Goal: Transaction & Acquisition: Purchase product/service

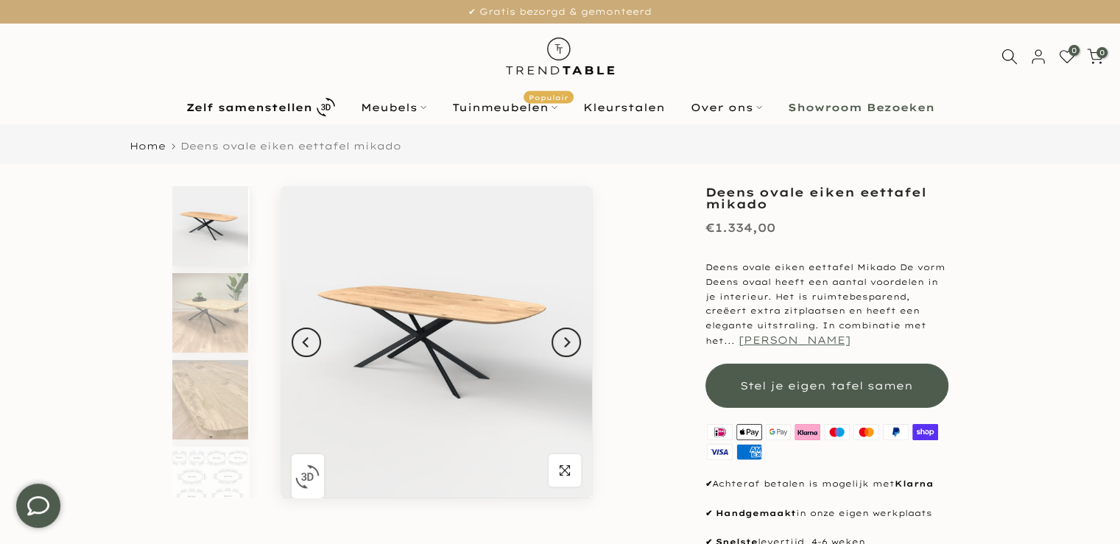
click at [760, 345] on button "[PERSON_NAME]" at bounding box center [794, 339] width 112 height 13
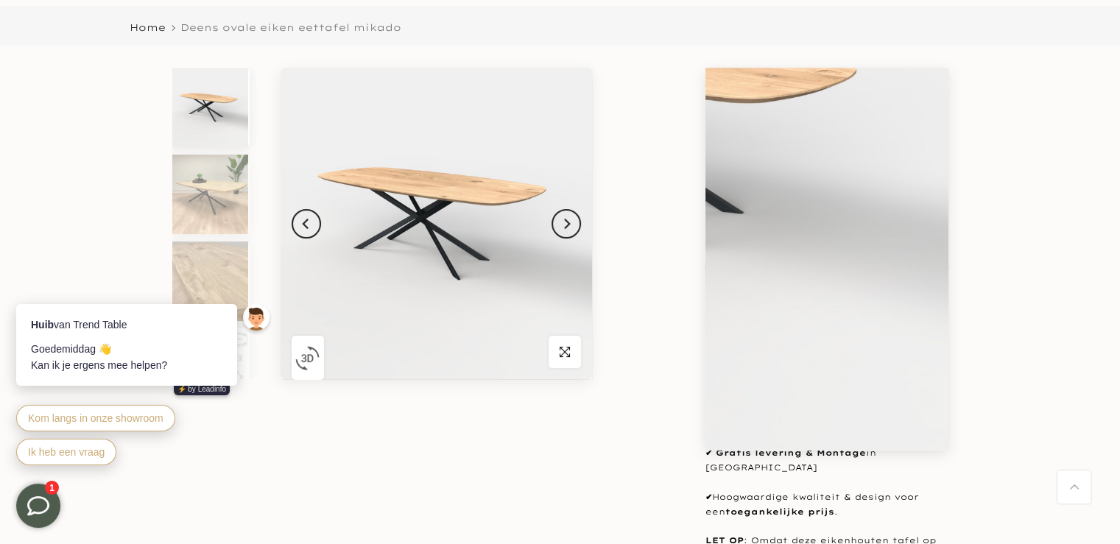
scroll to position [103, 0]
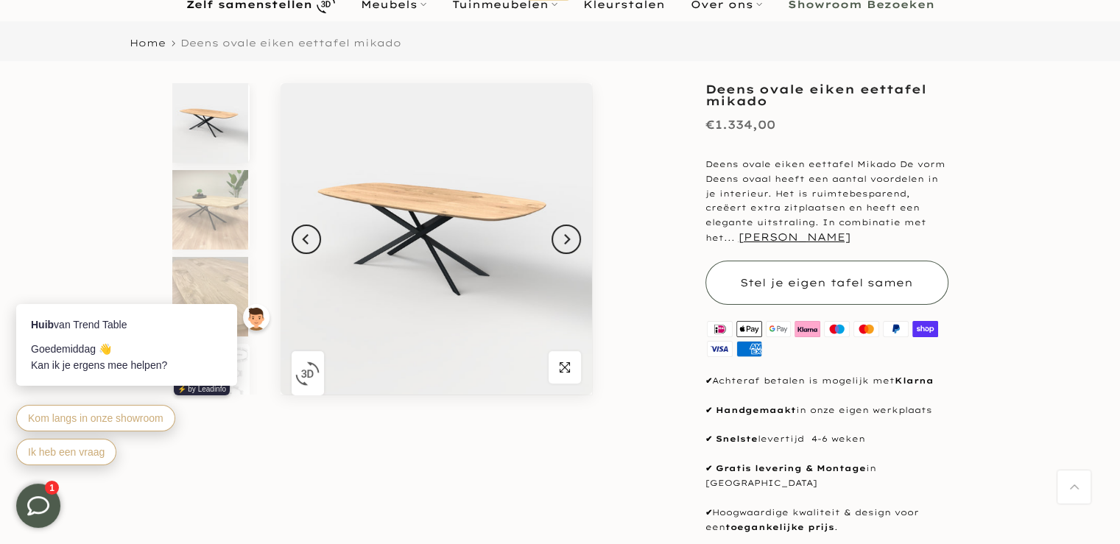
click at [822, 291] on button "Stel je eigen tafel samen" at bounding box center [826, 283] width 243 height 44
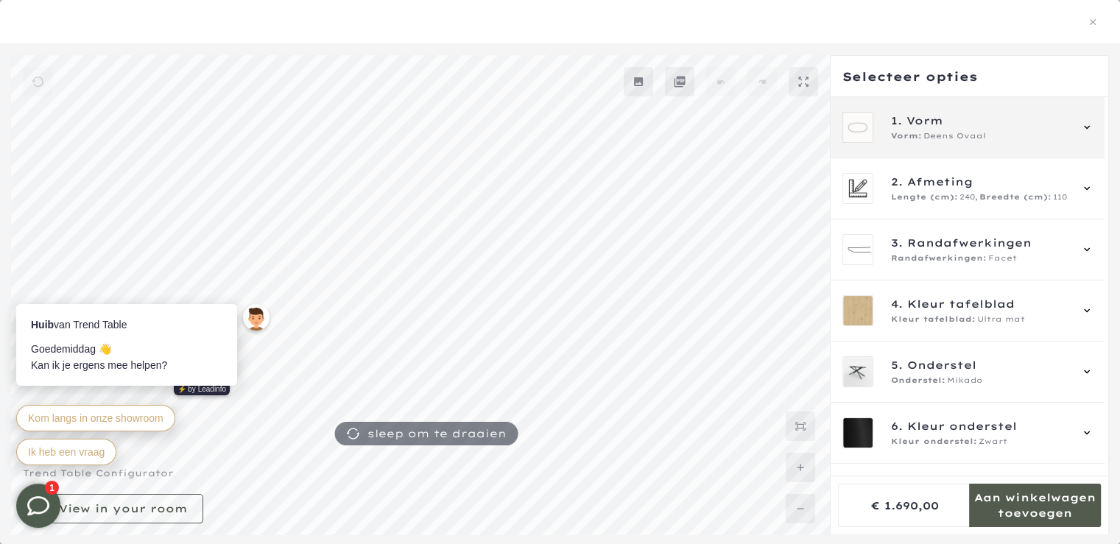
click at [994, 124] on span "1. Vorm" at bounding box center [980, 121] width 178 height 16
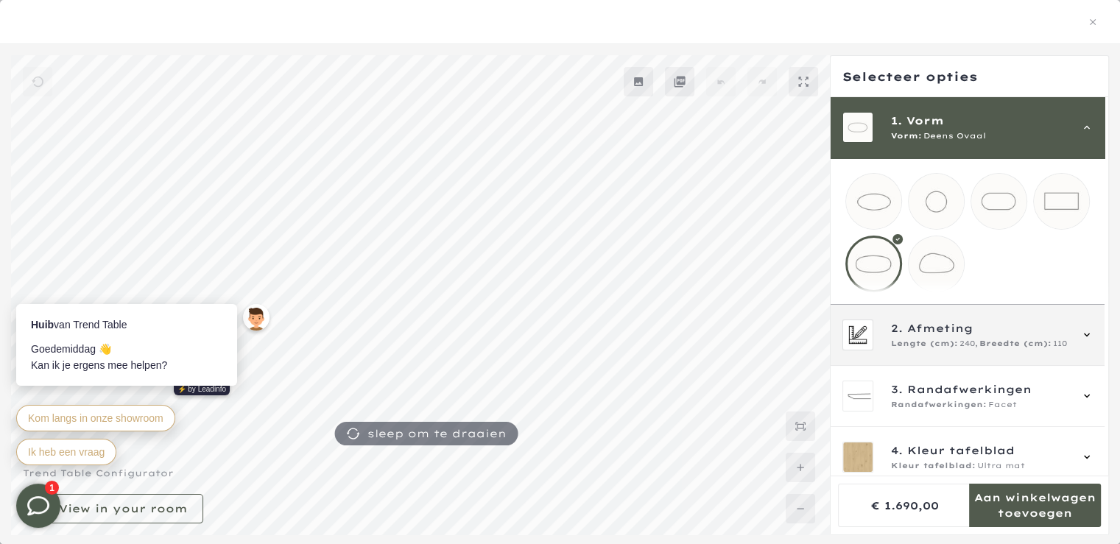
click at [958, 336] on span "Afmeting" at bounding box center [940, 328] width 66 height 16
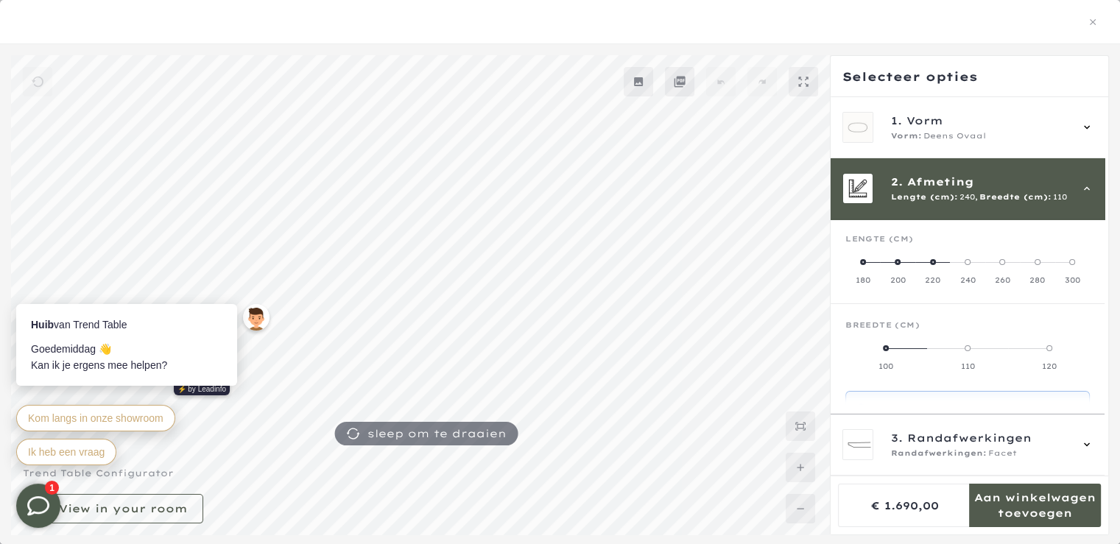
scroll to position [61, 0]
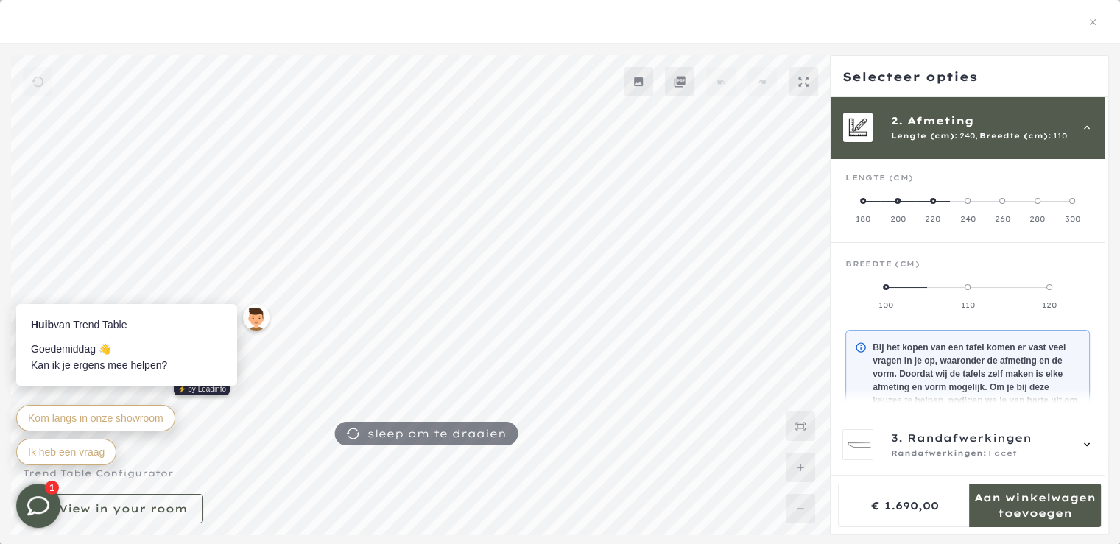
click at [898, 201] on span at bounding box center [897, 201] width 6 height 6
click at [905, 286] on span at bounding box center [906, 287] width 6 height 6
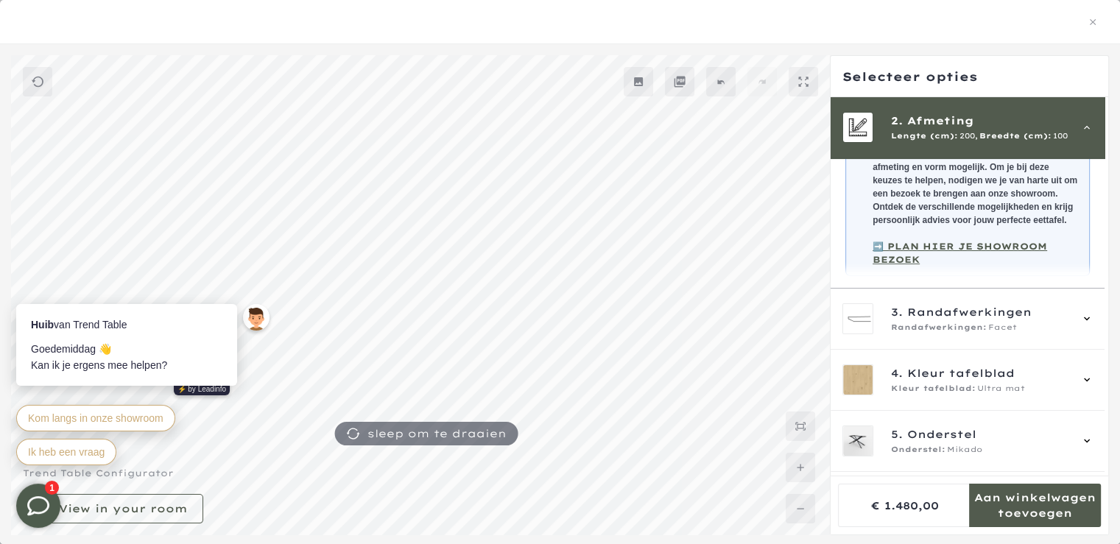
scroll to position [282, 0]
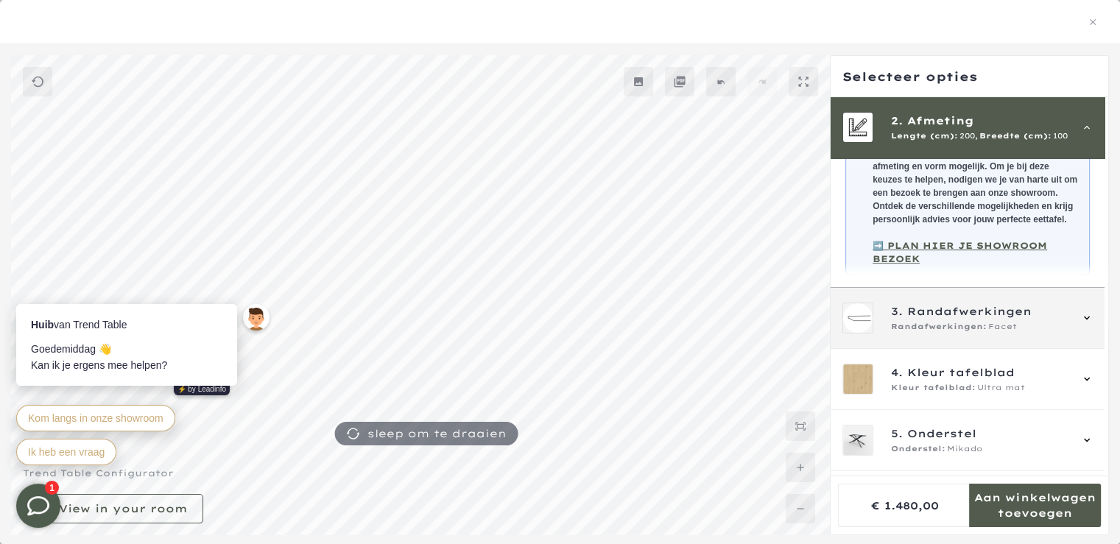
click at [905, 317] on span "3. Randafwerkingen" at bounding box center [980, 311] width 178 height 16
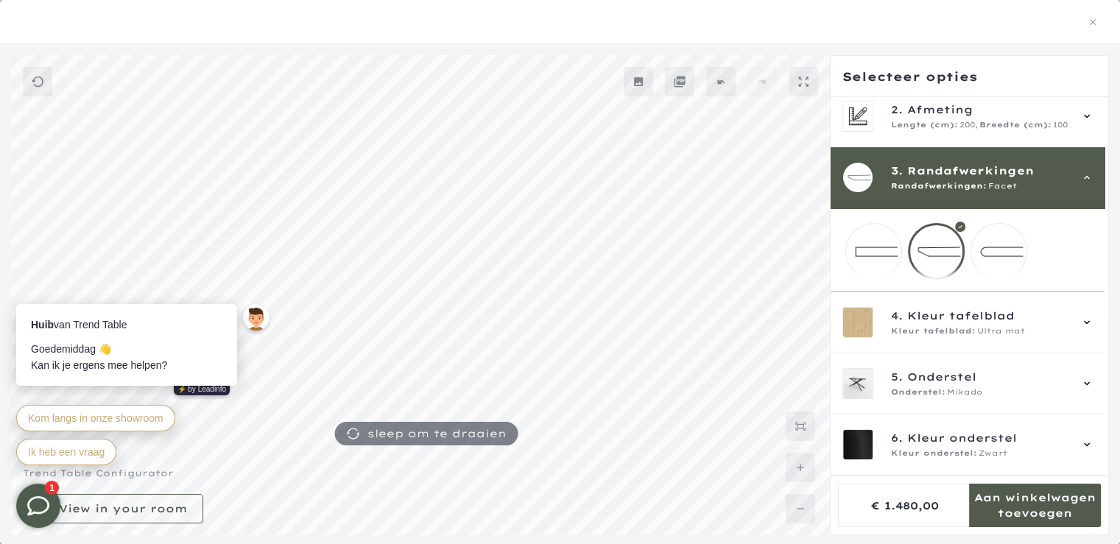
scroll to position [82, 0]
click at [922, 245] on div at bounding box center [936, 251] width 57 height 57
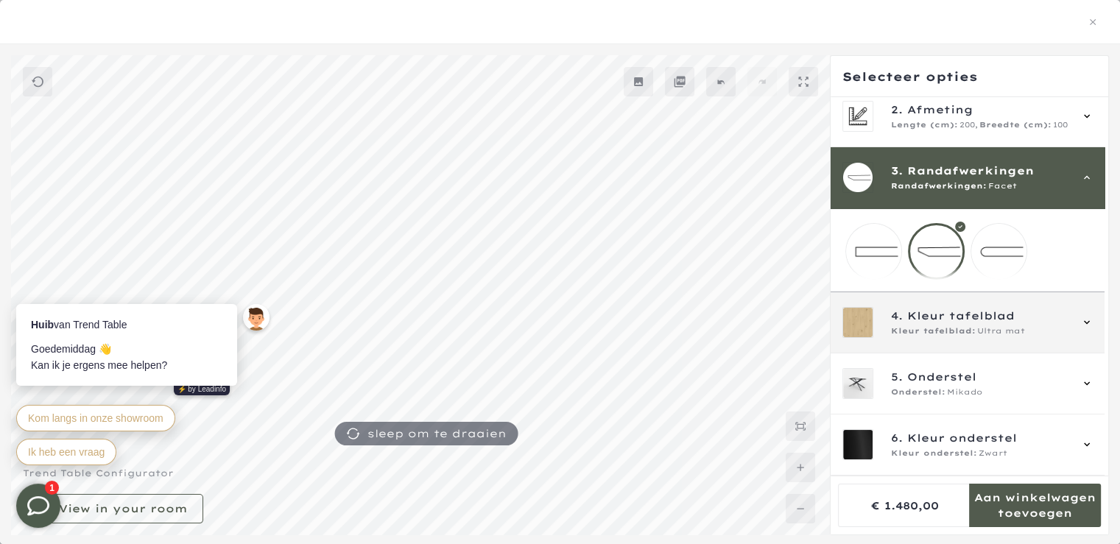
click at [899, 311] on span "4." at bounding box center [897, 316] width 12 height 16
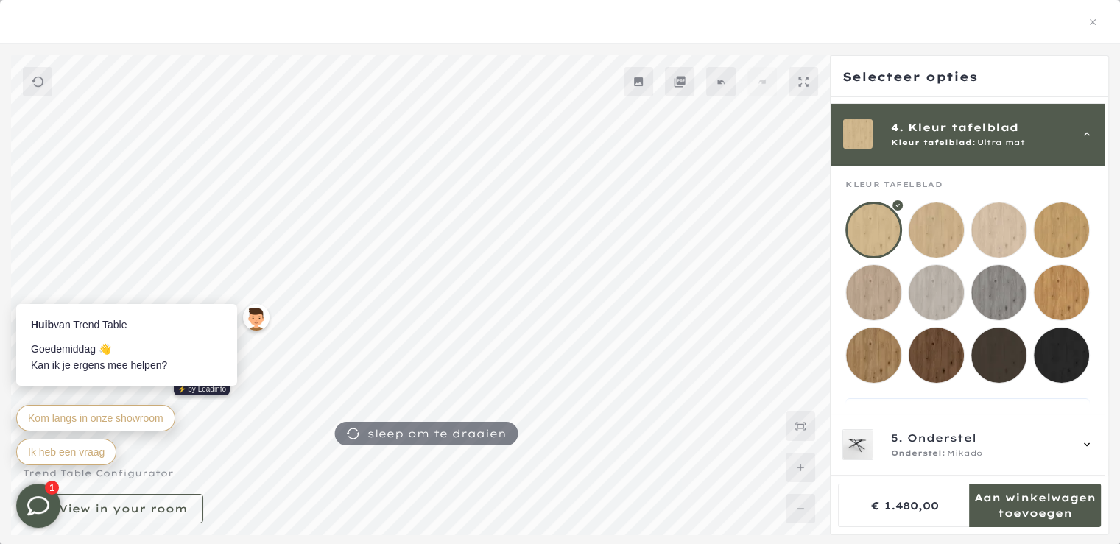
scroll to position [183, 0]
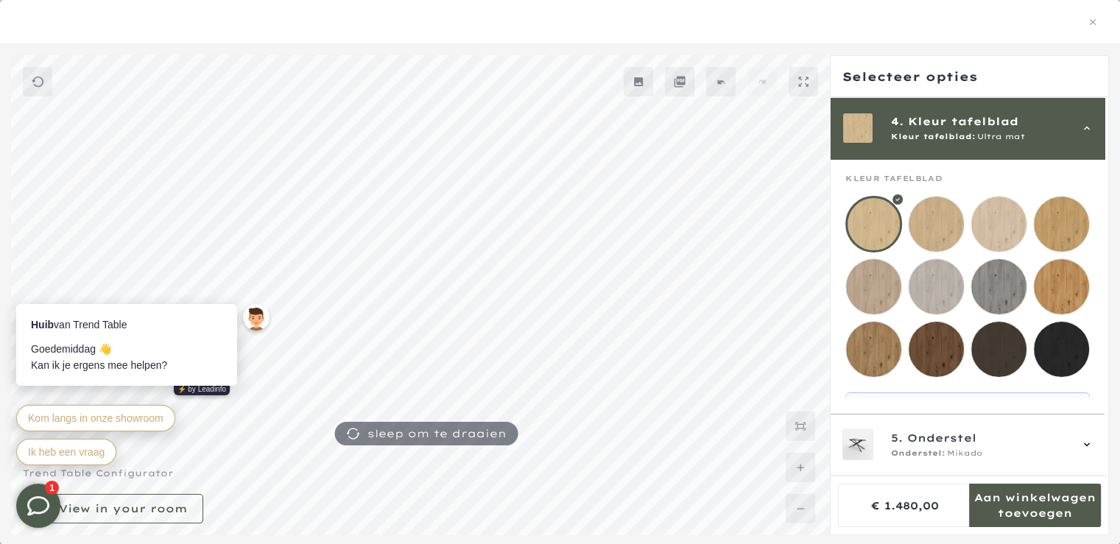
click at [877, 239] on div at bounding box center [873, 224] width 57 height 57
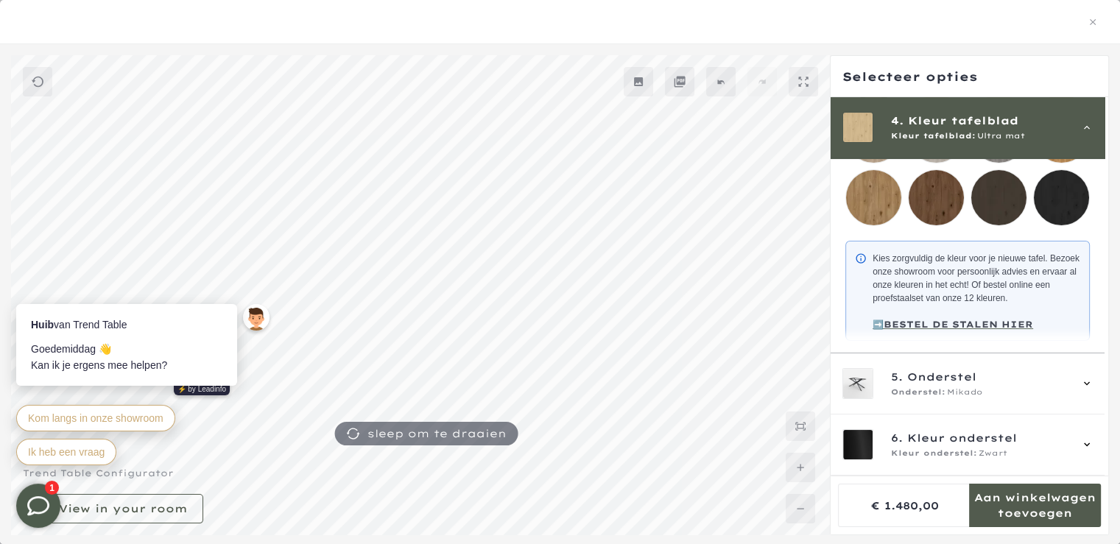
scroll to position [344, 0]
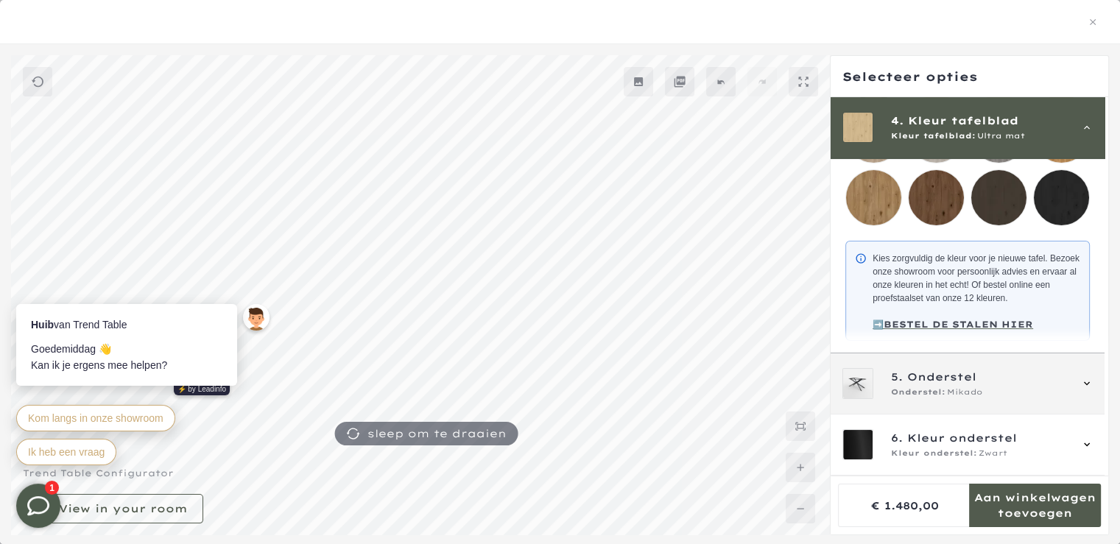
click at [938, 372] on span "Onderstel" at bounding box center [941, 377] width 69 height 16
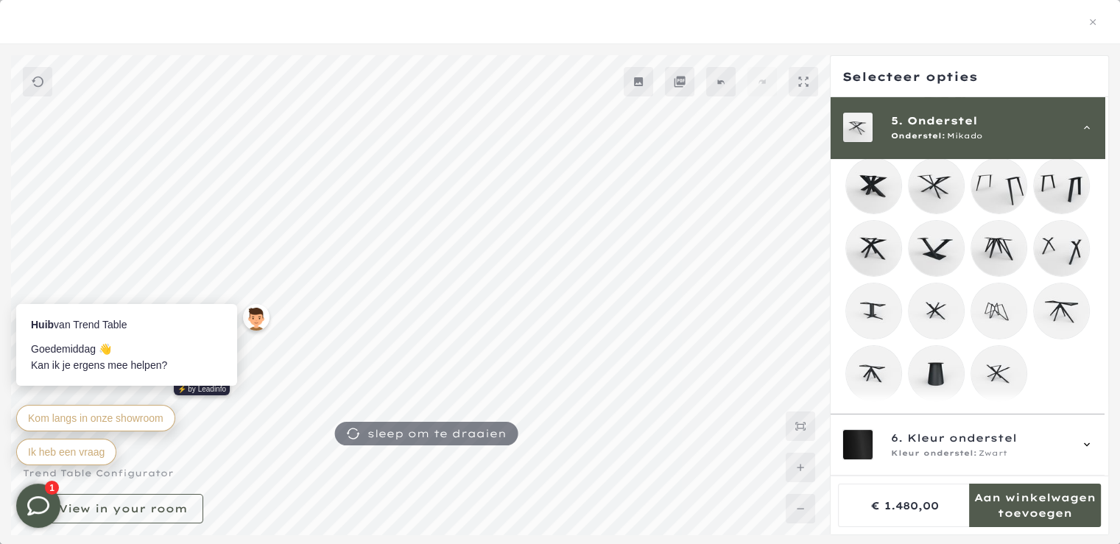
scroll to position [333, 0]
click at [1055, 297] on mmq-loader at bounding box center [1060, 310] width 55 height 55
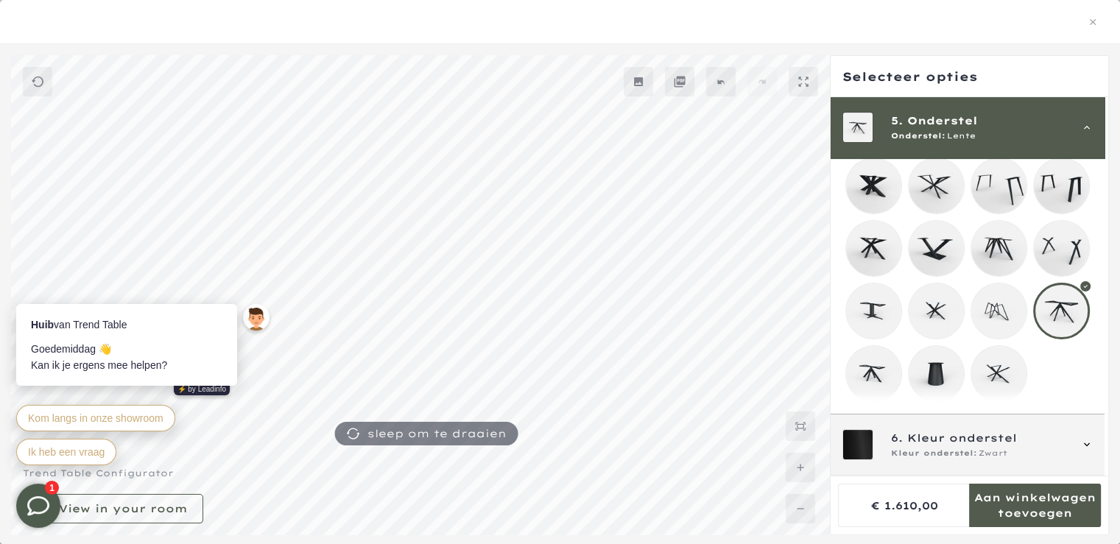
click at [980, 437] on span "Kleur onderstel" at bounding box center [962, 438] width 110 height 16
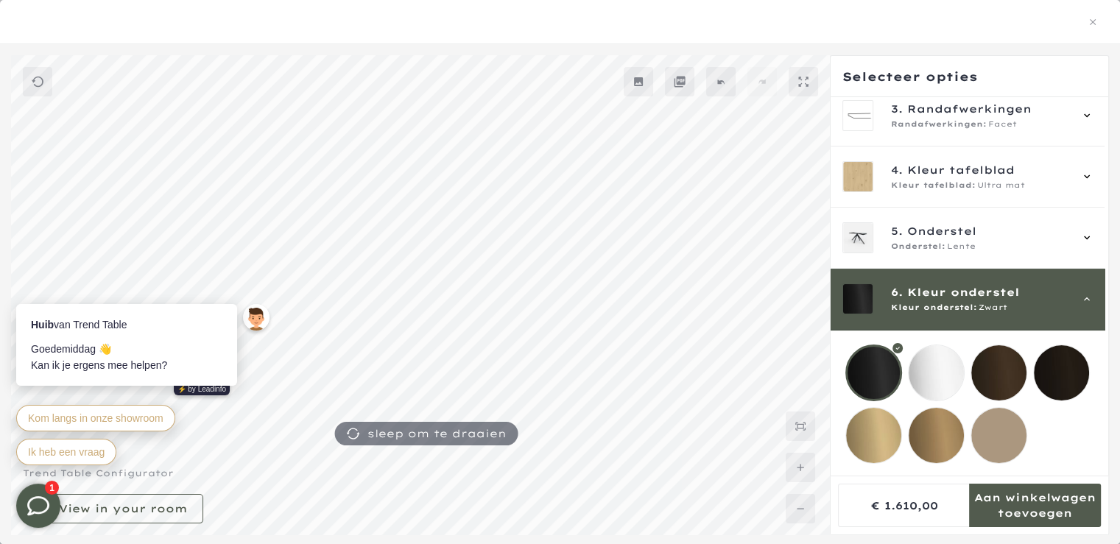
scroll to position [324, 0]
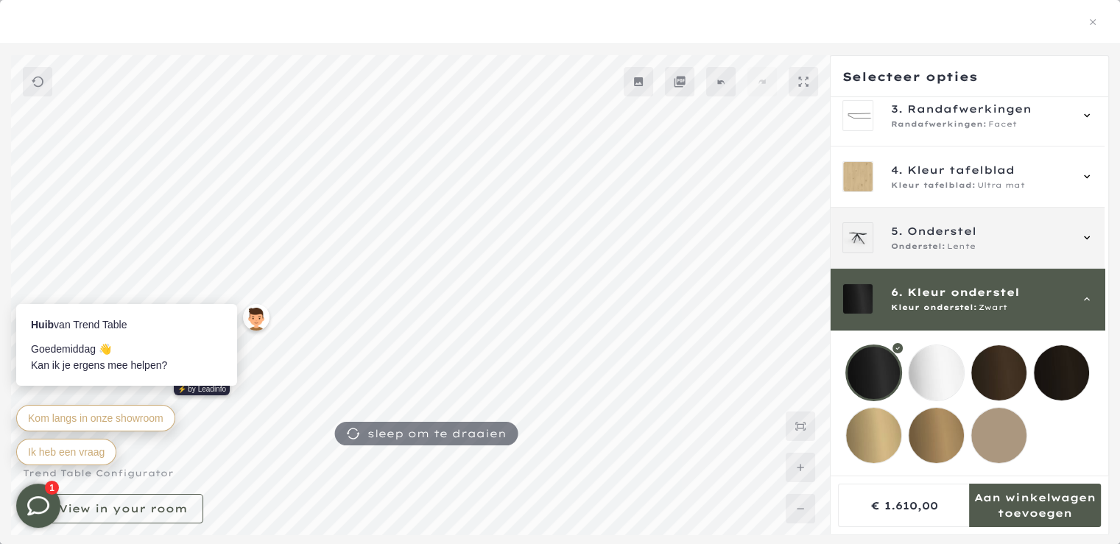
click at [919, 241] on span "Onderstel:" at bounding box center [918, 247] width 54 height 12
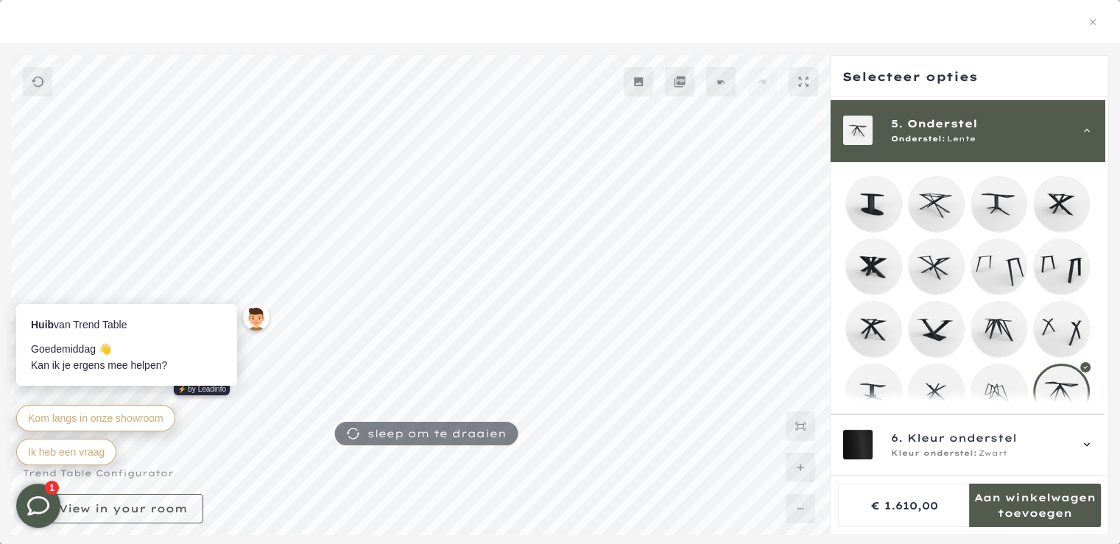
scroll to position [244, 0]
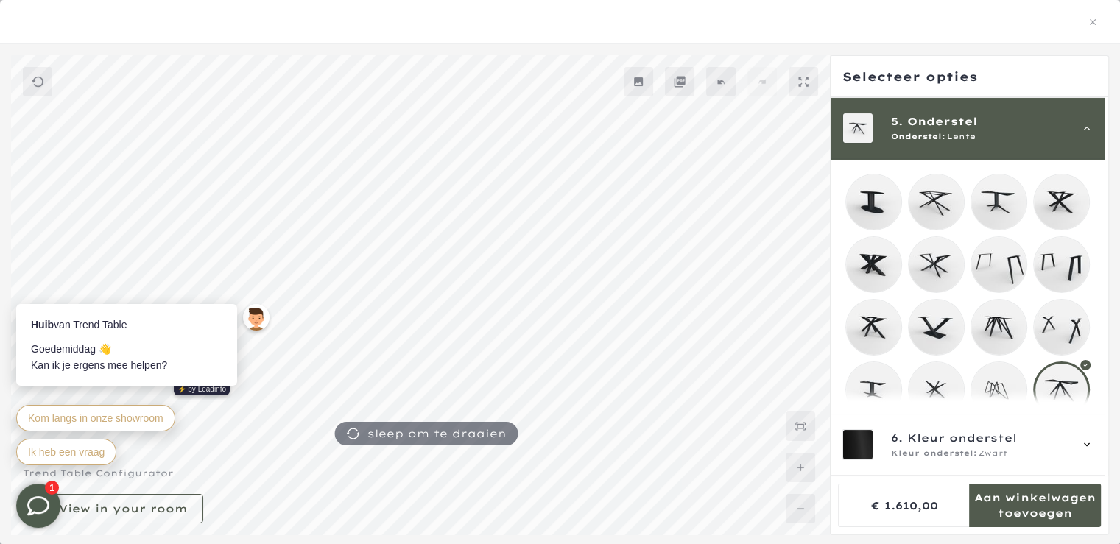
click at [946, 202] on mmq-loader at bounding box center [935, 201] width 55 height 55
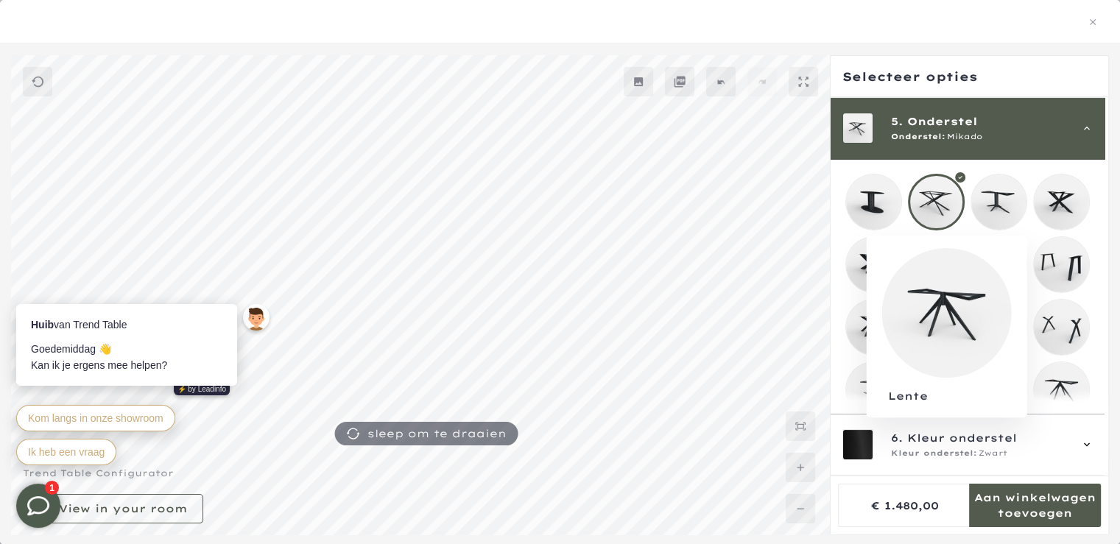
click at [1058, 375] on mmq-loader at bounding box center [1060, 389] width 55 height 55
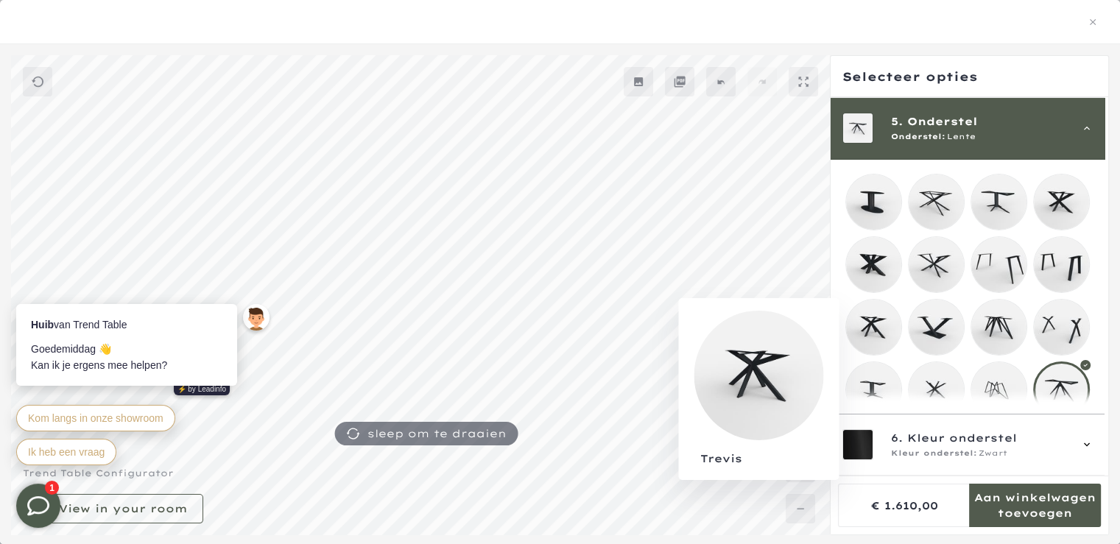
click at [885, 325] on mmq-loader at bounding box center [873, 327] width 55 height 55
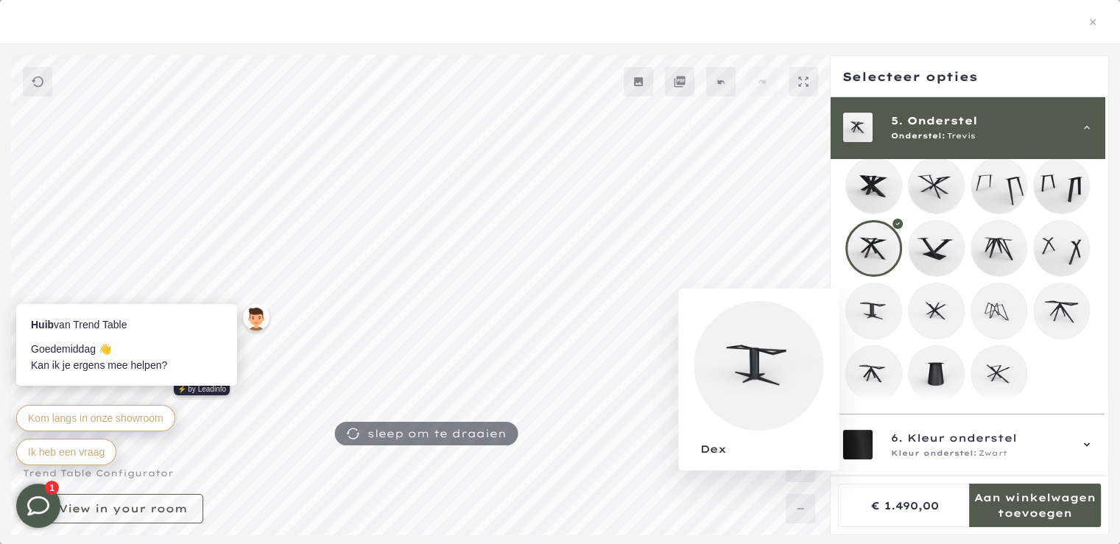
scroll to position [397, 0]
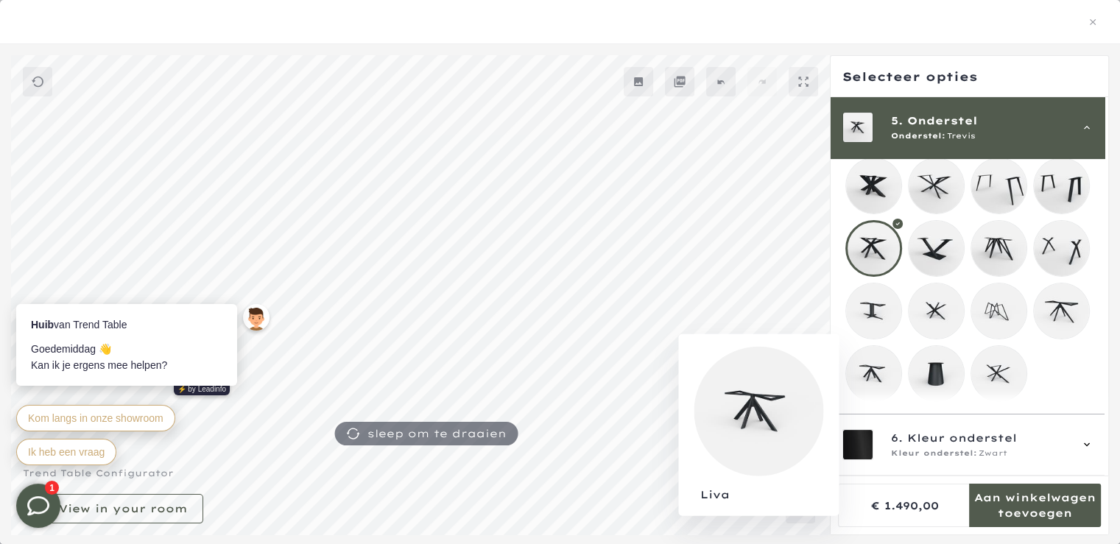
click at [863, 367] on mmq-loader at bounding box center [873, 373] width 55 height 55
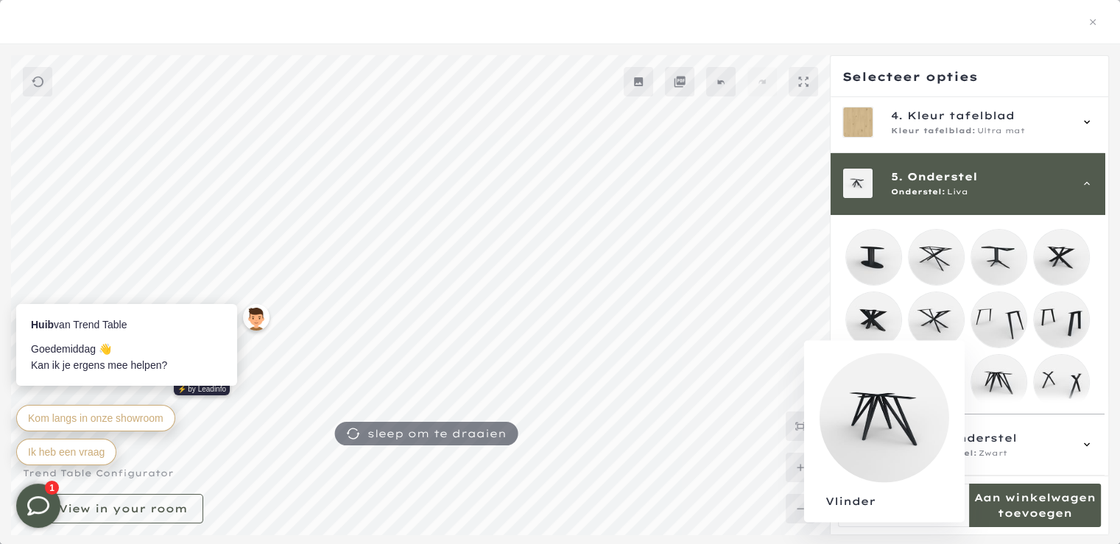
scroll to position [185, 0]
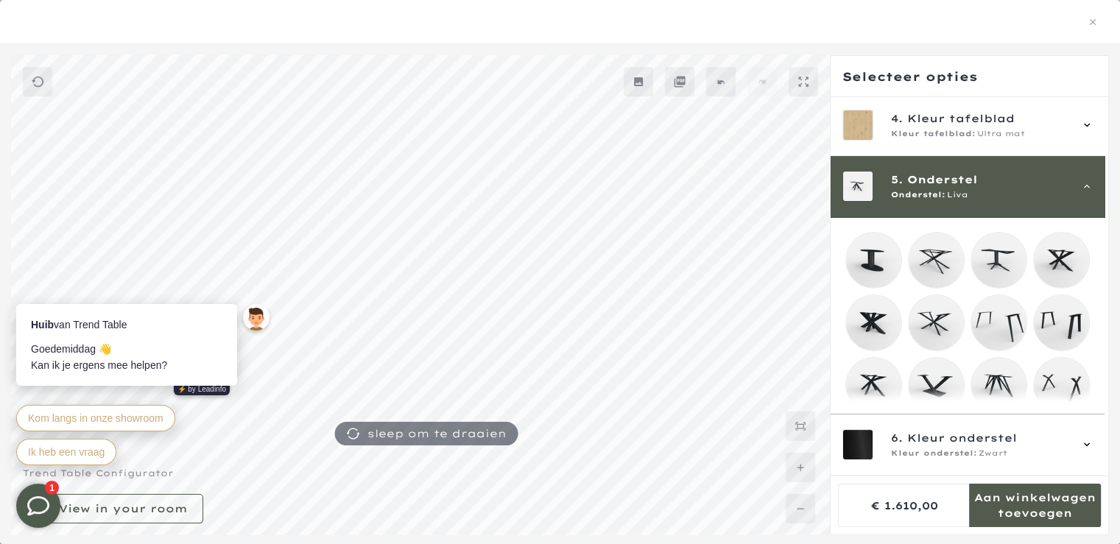
click at [998, 328] on mmq-loader at bounding box center [998, 322] width 55 height 55
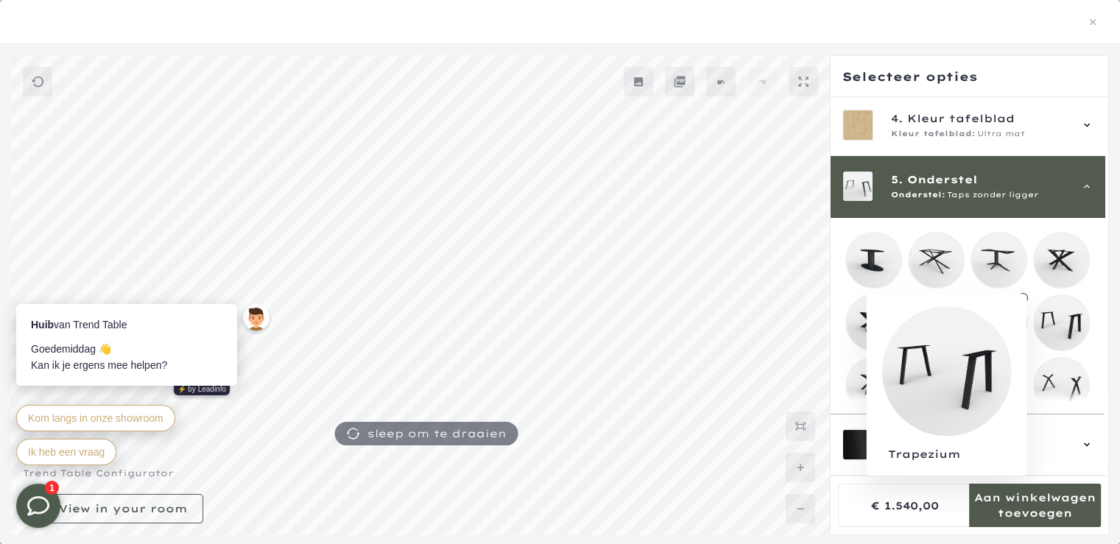
click at [1065, 327] on mmq-loader at bounding box center [1060, 322] width 55 height 55
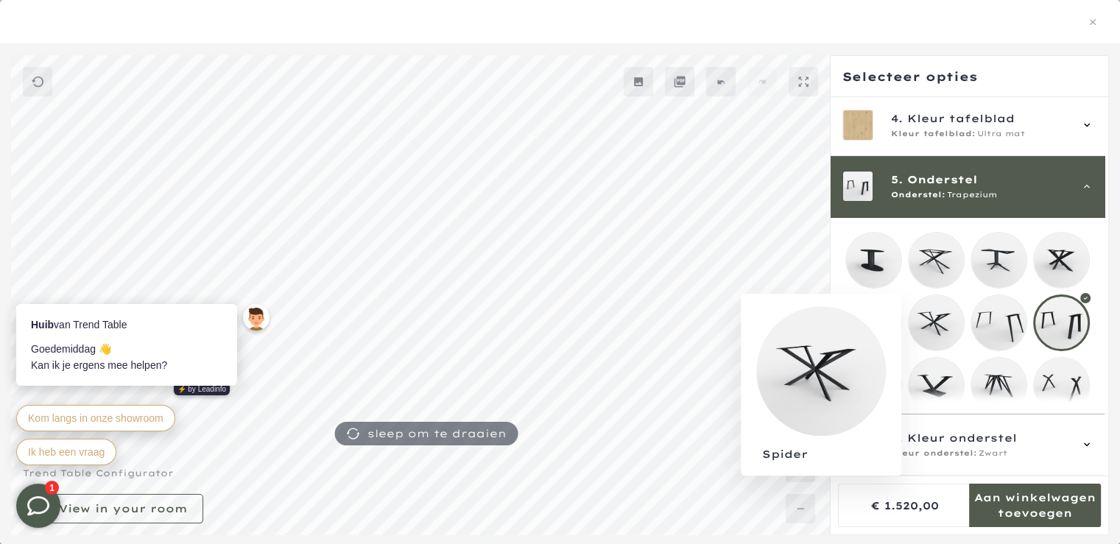
click at [945, 339] on mmq-loader at bounding box center [935, 322] width 55 height 55
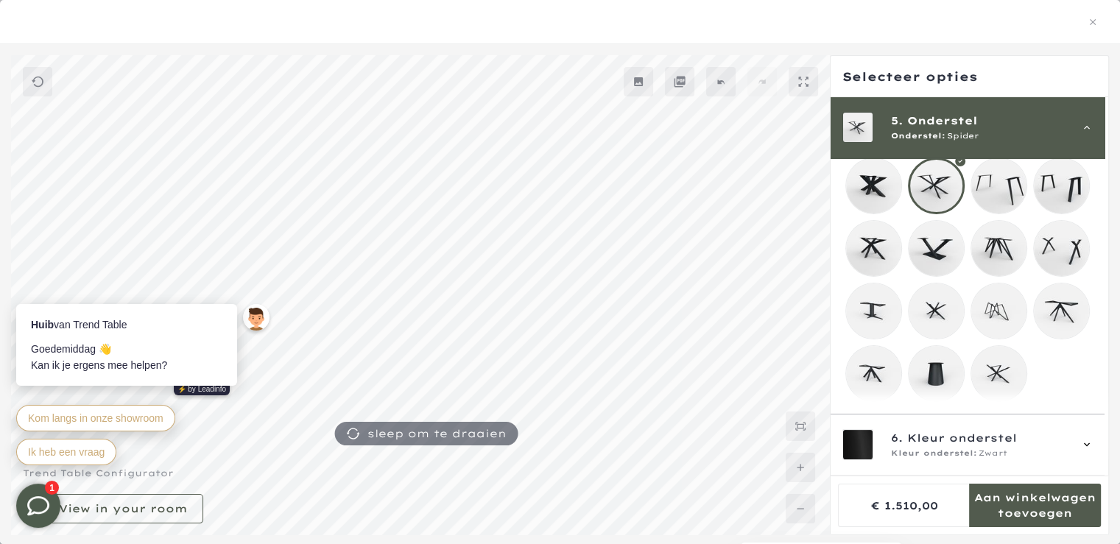
scroll to position [839, 0]
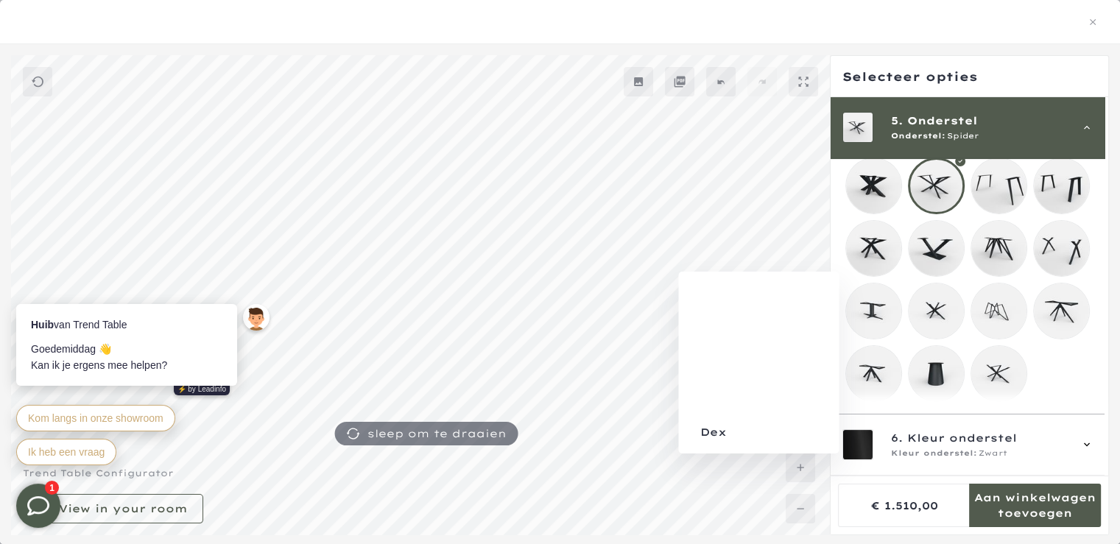
click at [854, 304] on mmq-loader at bounding box center [873, 310] width 55 height 55
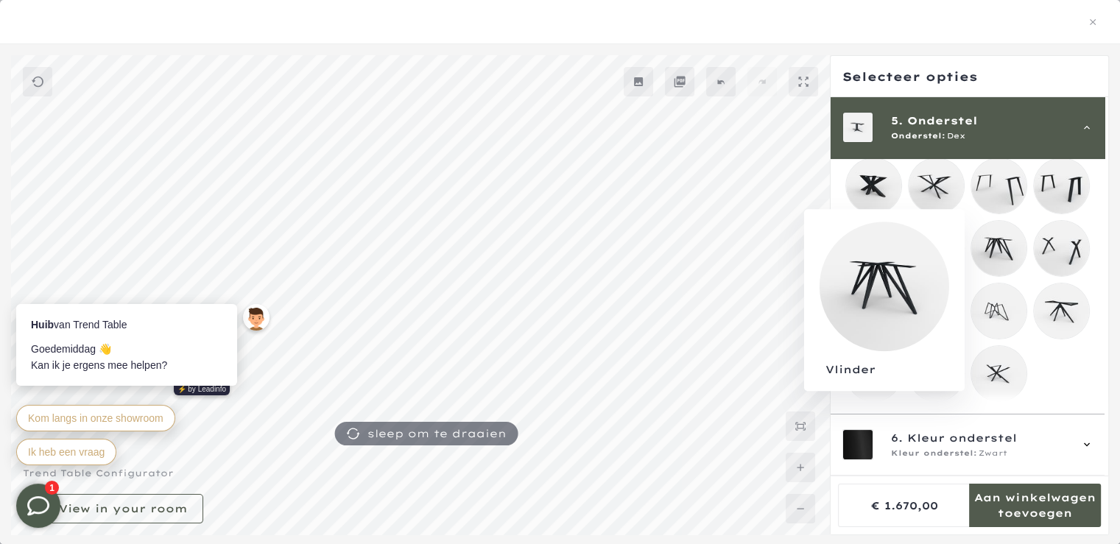
click at [996, 242] on mmq-loader at bounding box center [998, 248] width 55 height 55
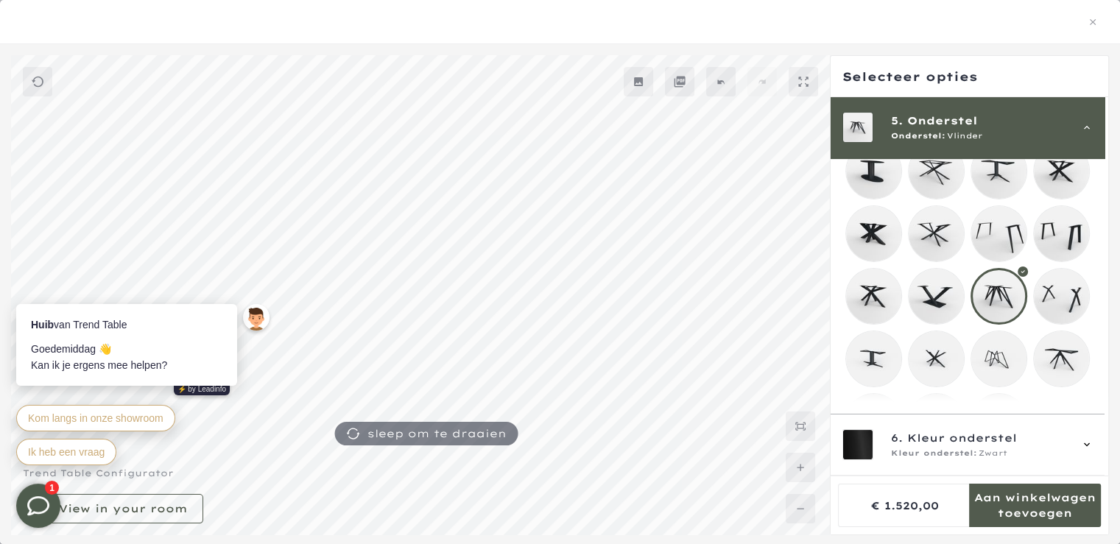
scroll to position [259, 0]
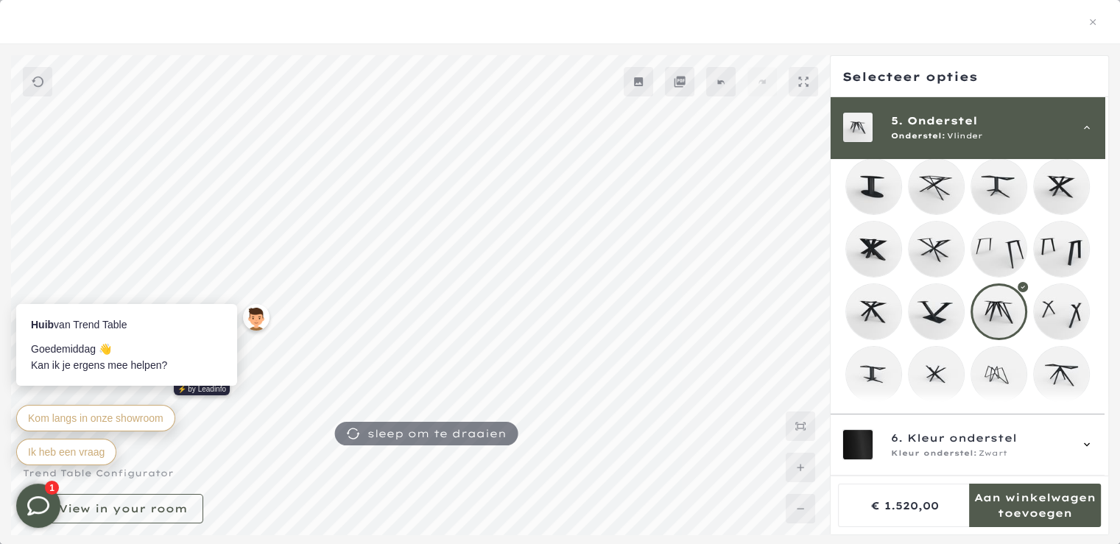
click at [939, 241] on mmq-loader at bounding box center [935, 249] width 55 height 55
click at [934, 202] on mmq-loader at bounding box center [935, 186] width 55 height 55
click at [930, 230] on mmq-loader at bounding box center [935, 249] width 55 height 55
click at [1047, 304] on mmq-loader at bounding box center [1060, 311] width 55 height 55
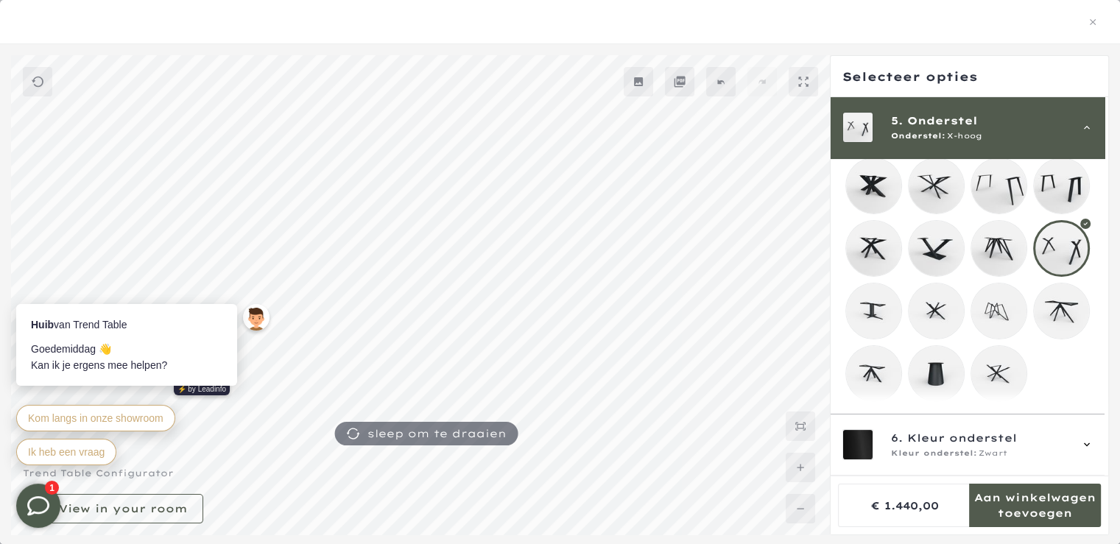
scroll to position [333, 0]
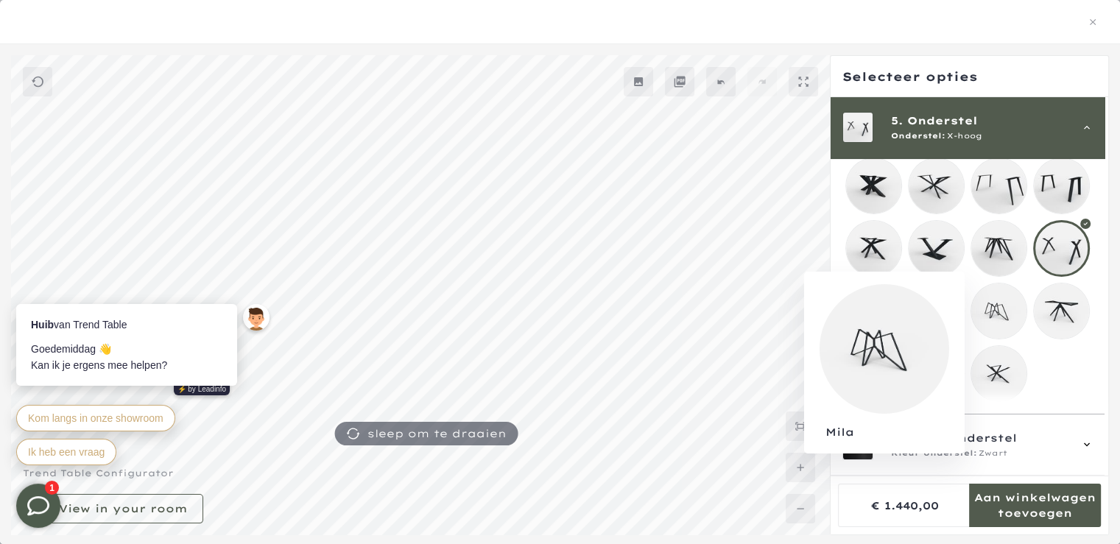
click at [1002, 311] on mmq-loader at bounding box center [998, 310] width 55 height 55
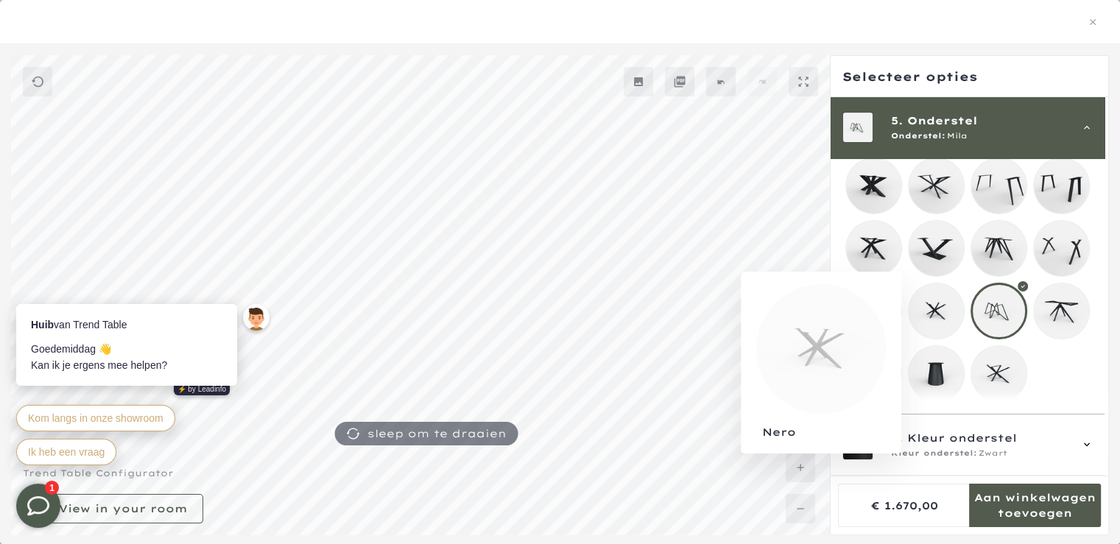
click at [946, 313] on mmq-loader at bounding box center [935, 310] width 55 height 55
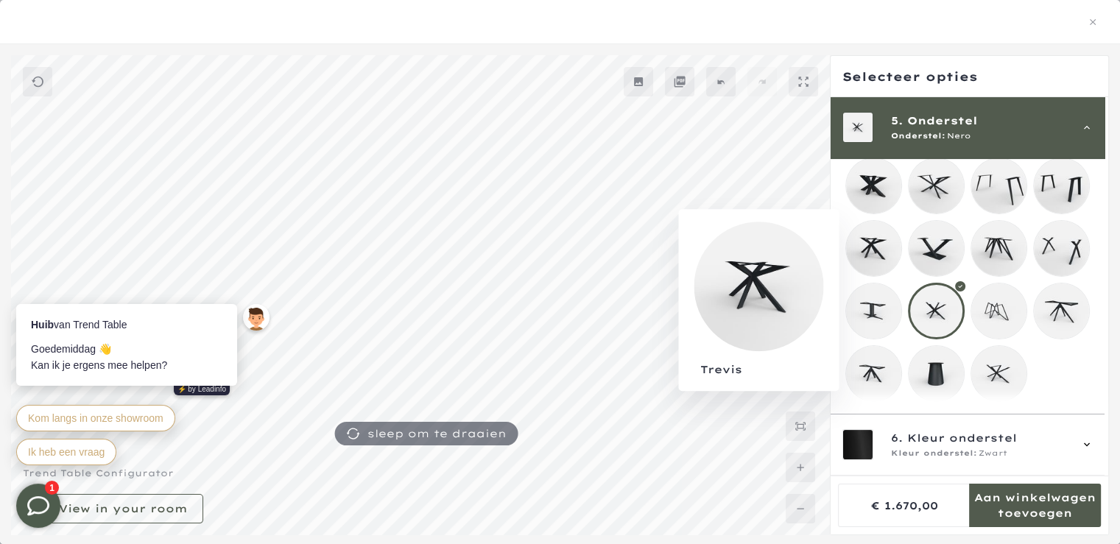
click at [887, 247] on mmq-loader at bounding box center [873, 248] width 55 height 55
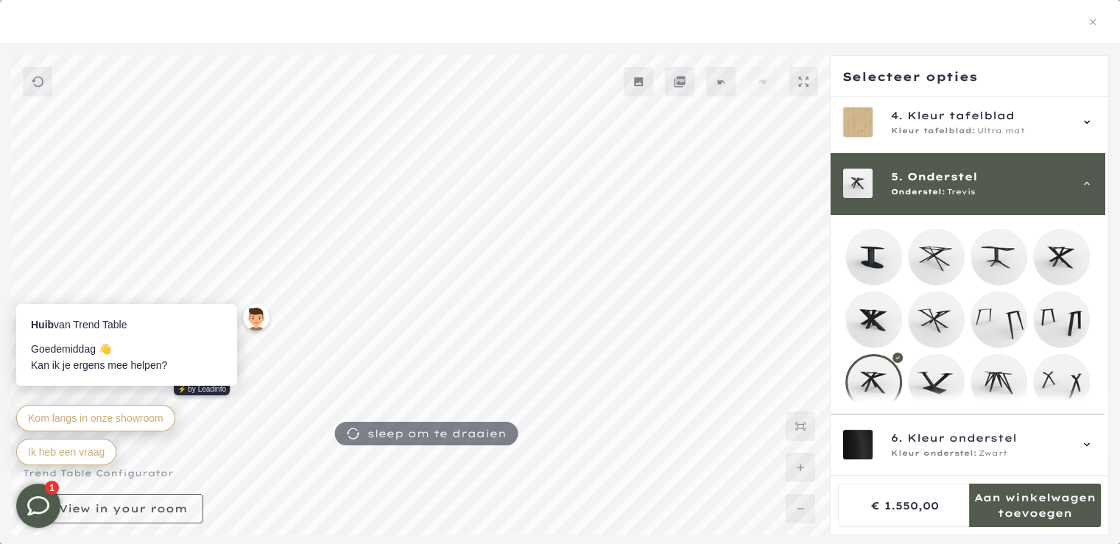
scroll to position [185, 0]
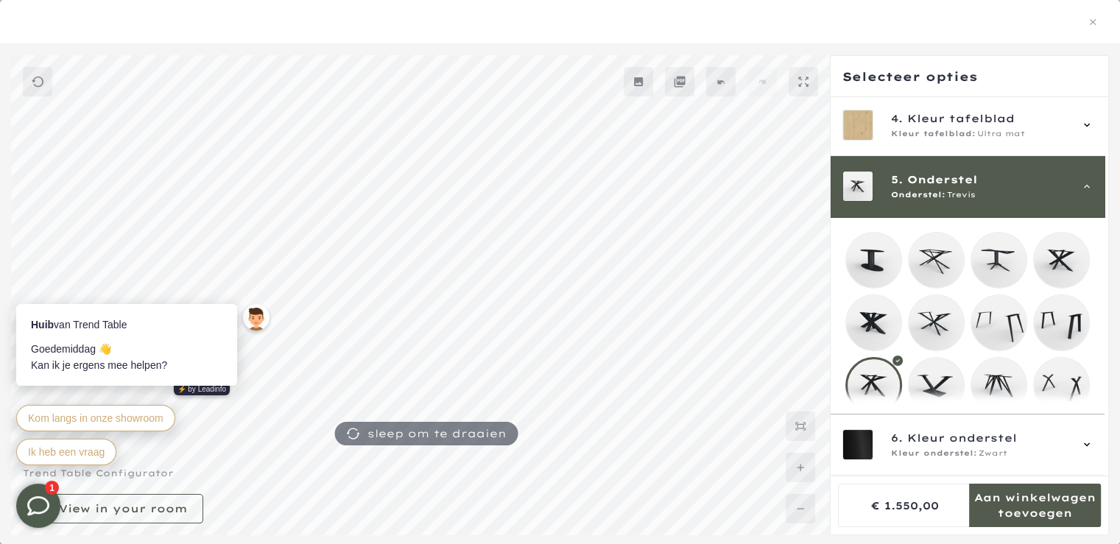
click at [981, 259] on mmq-loader at bounding box center [998, 260] width 55 height 55
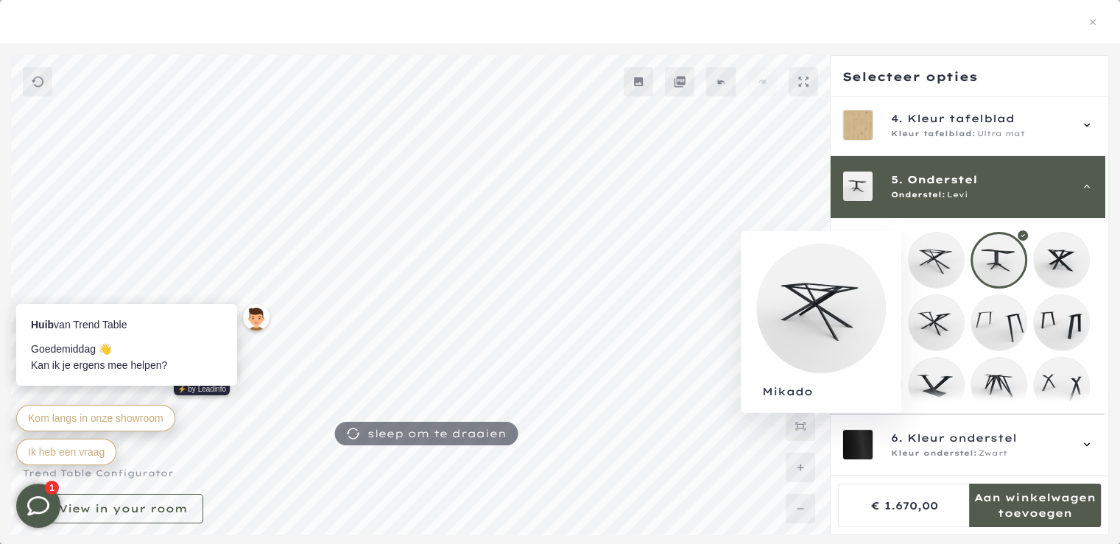
click at [947, 255] on mmq-loader at bounding box center [935, 260] width 55 height 55
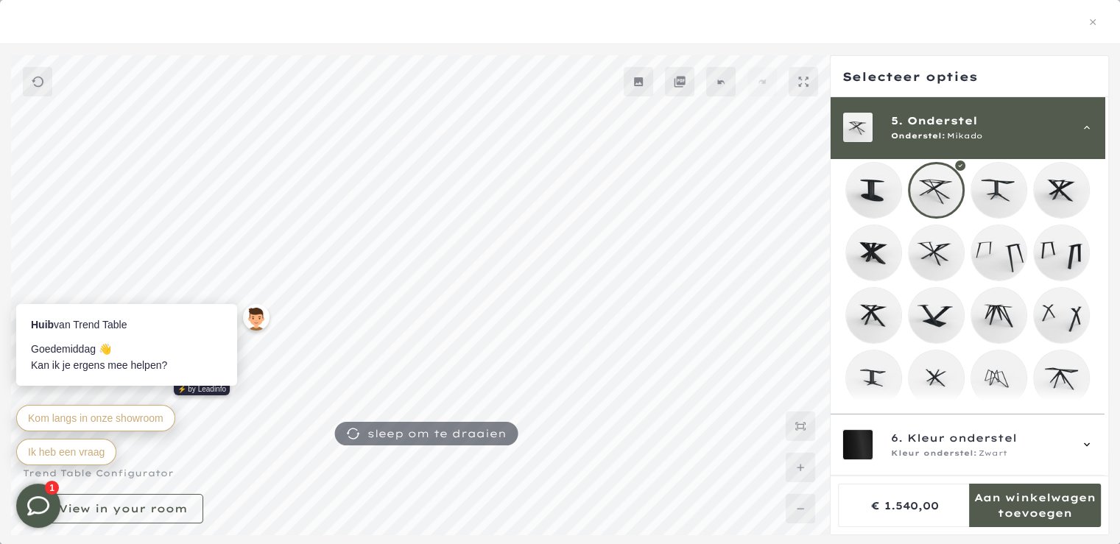
scroll to position [259, 0]
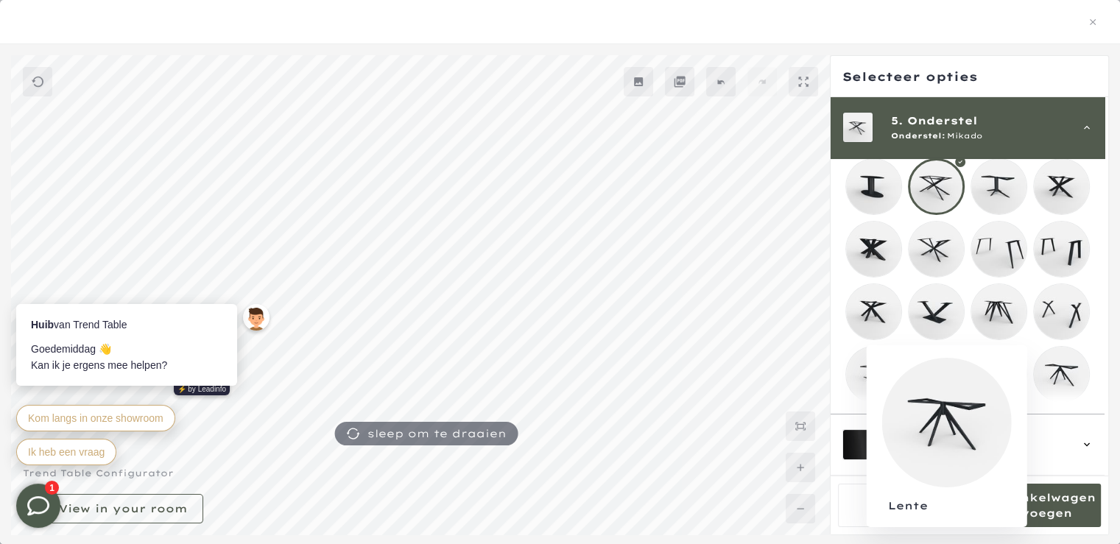
click at [1045, 366] on mmq-loader at bounding box center [1060, 374] width 55 height 55
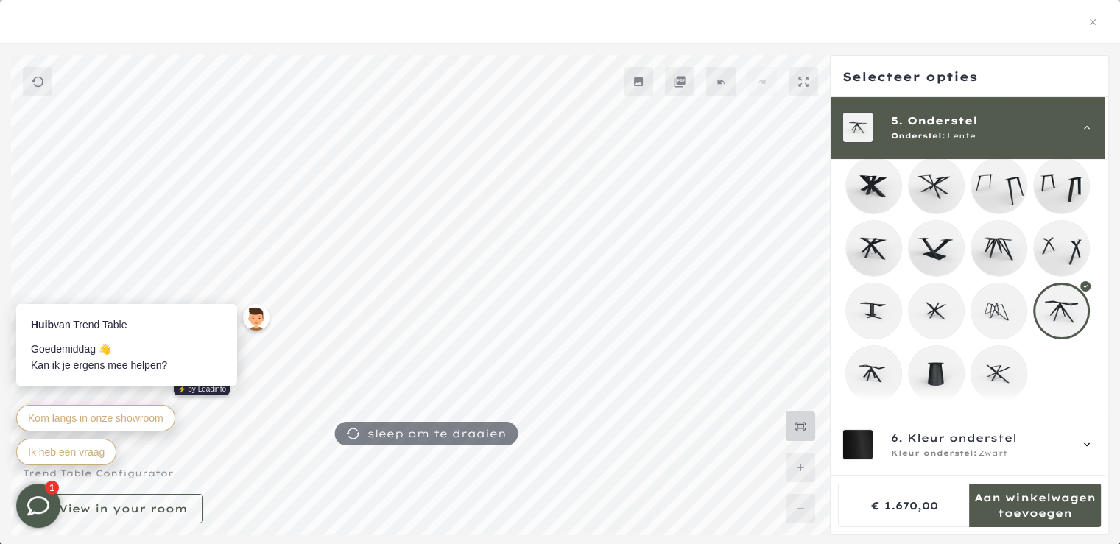
scroll to position [1649, 0]
click at [804, 86] on icon at bounding box center [803, 82] width 12 height 12
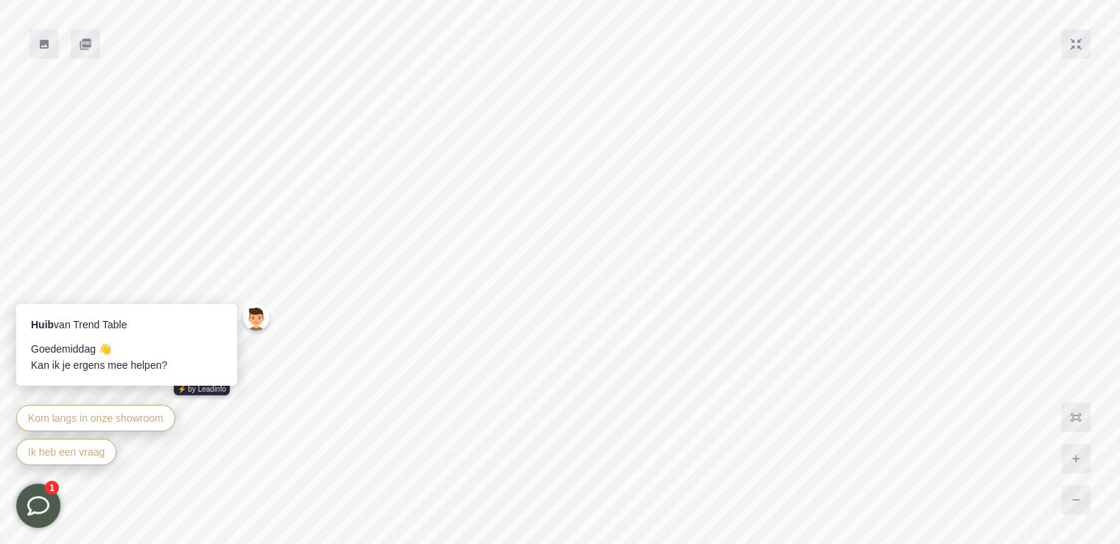
click at [39, 44] on icon at bounding box center [44, 44] width 12 height 12
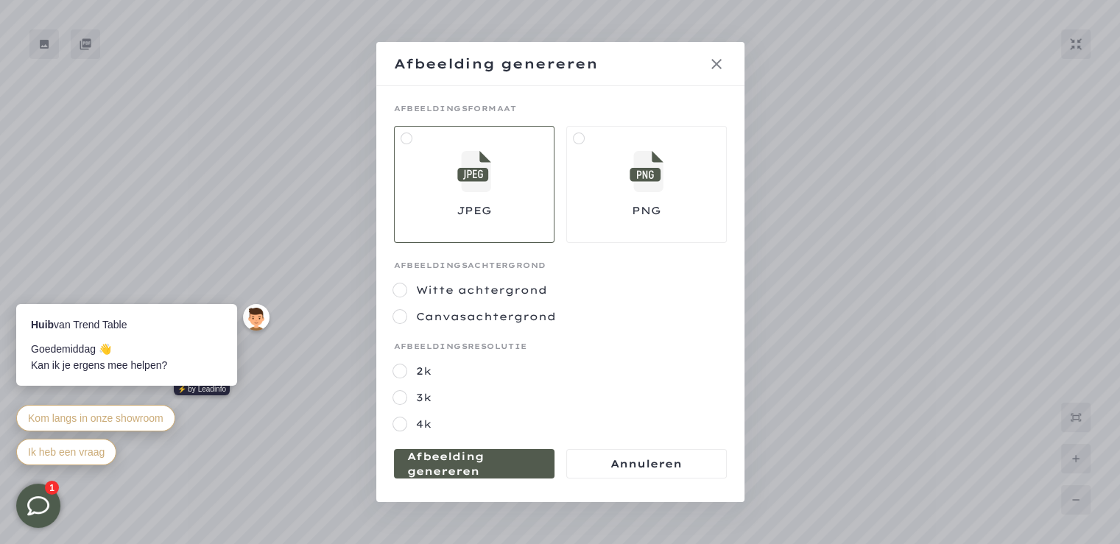
click at [604, 460] on mmq-button at bounding box center [646, 463] width 160 height 29
